Goal: Find contact information: Find contact information

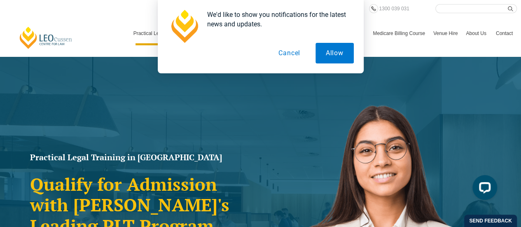
click at [292, 55] on button "Cancel" at bounding box center [289, 53] width 42 height 21
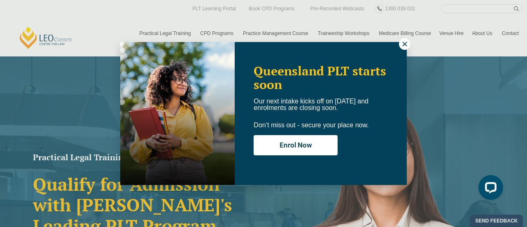
click at [404, 43] on icon at bounding box center [404, 44] width 5 height 5
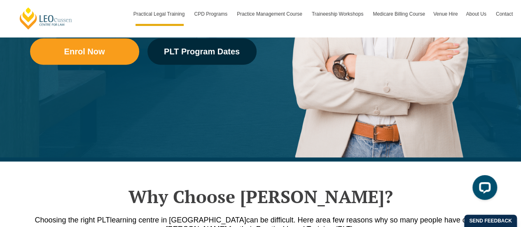
scroll to position [258, 0]
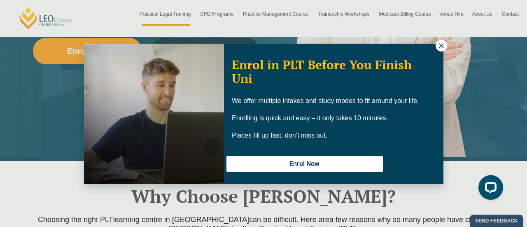
click at [441, 46] on icon at bounding box center [441, 45] width 5 height 5
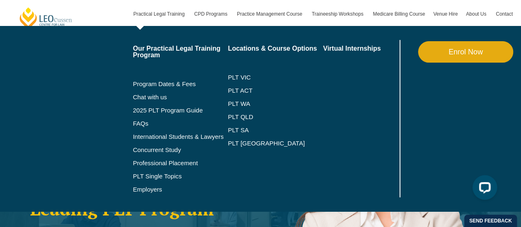
scroll to position [0, 0]
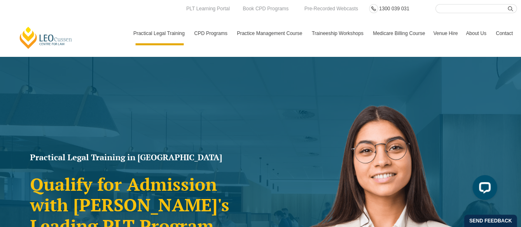
click at [387, 11] on span "1300 039 031" at bounding box center [394, 9] width 30 height 6
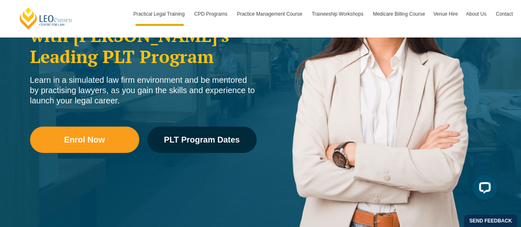
scroll to position [170, 0]
